Goal: Task Accomplishment & Management: Use online tool/utility

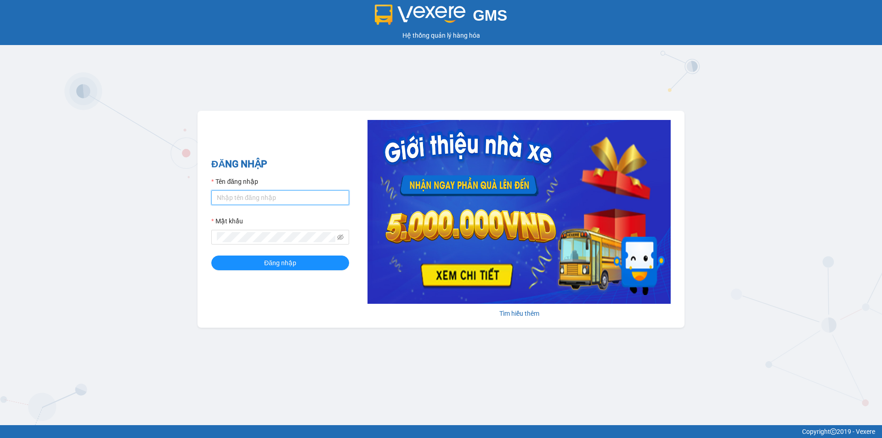
click at [254, 192] on input "Tên đăng nhập" at bounding box center [280, 197] width 138 height 15
type input "phuongtram.lienhung"
click at [211, 255] on button "Đăng nhập" at bounding box center [280, 262] width 138 height 15
